Goal: Task Accomplishment & Management: Manage account settings

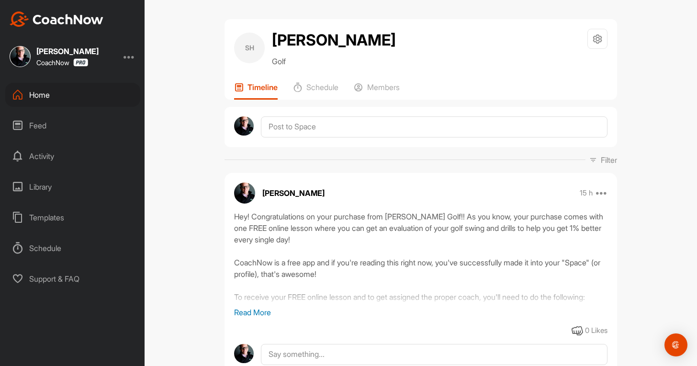
click at [72, 94] on div "Home" at bounding box center [72, 95] width 135 height 24
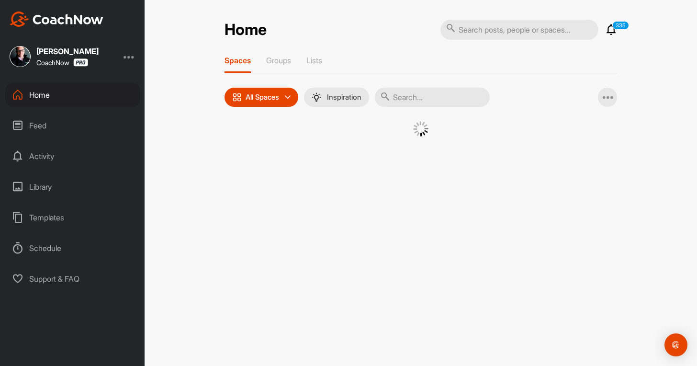
click at [137, 55] on div "[PERSON_NAME] CoachNow" at bounding box center [72, 56] width 145 height 21
click at [132, 56] on div at bounding box center [128, 56] width 11 height 11
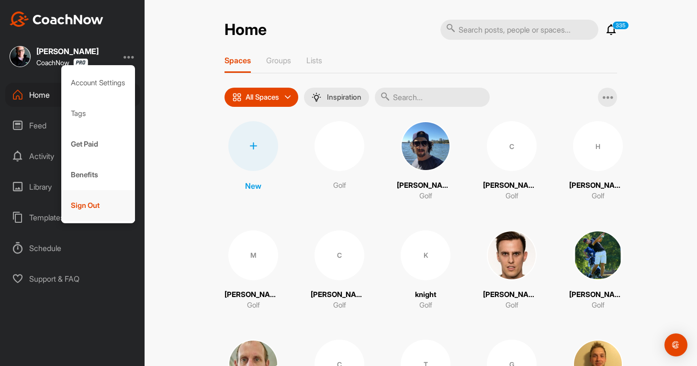
click at [97, 202] on div "Sign Out" at bounding box center [98, 205] width 74 height 31
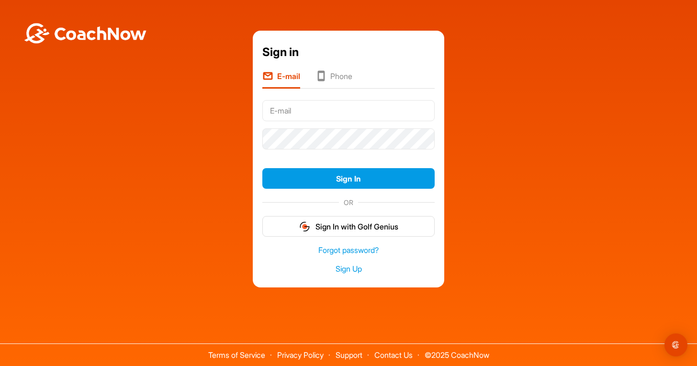
click at [358, 110] on input "text" at bounding box center [348, 110] width 172 height 21
click at [358, 110] on input "[EMAIL_ADDRESS][DOMAIN_NAME]" at bounding box center [348, 110] width 172 height 21
type input "[EMAIL_ADDRESS][DOMAIN_NAME]"
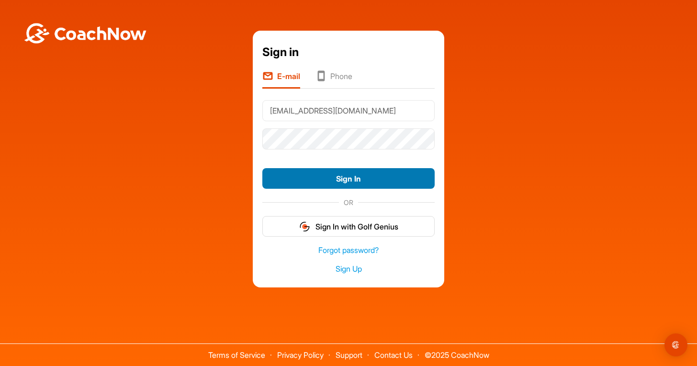
click at [364, 176] on button "Sign In" at bounding box center [348, 178] width 172 height 21
